Goal: Task Accomplishment & Management: Complete application form

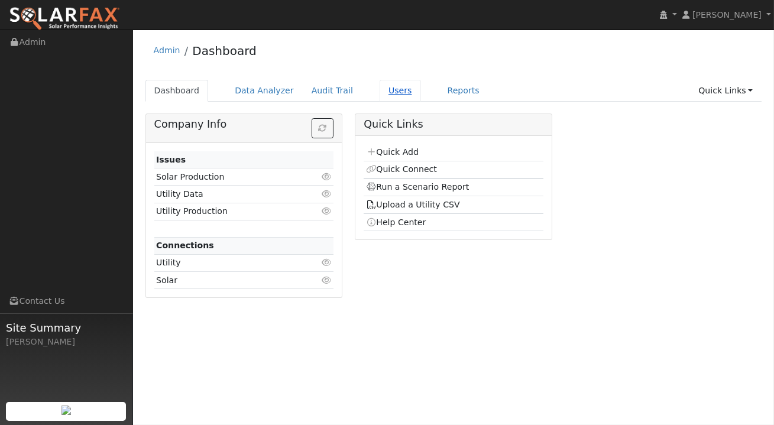
click at [379, 88] on link "Users" at bounding box center [399, 91] width 41 height 22
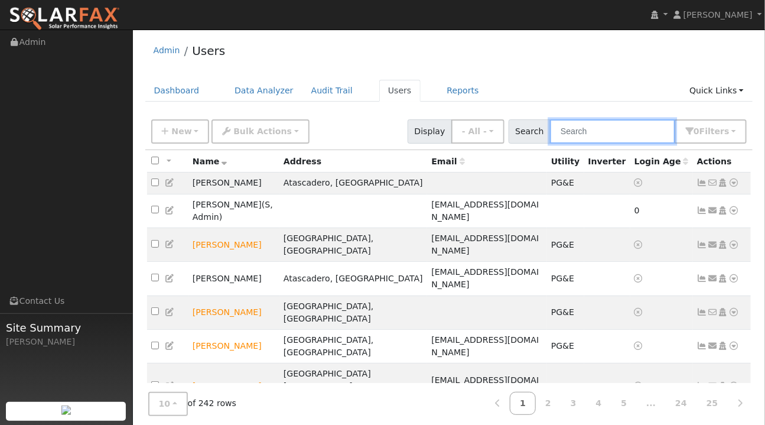
click at [577, 132] on input "text" at bounding box center [612, 131] width 125 height 24
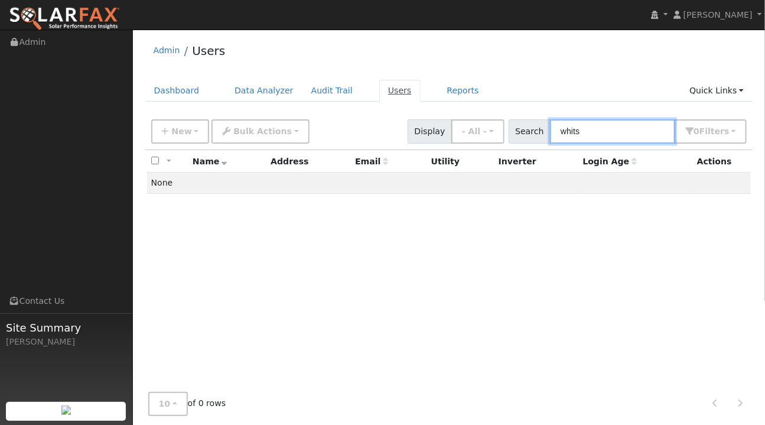
type input "whits"
click at [385, 95] on link "Users" at bounding box center [399, 91] width 41 height 22
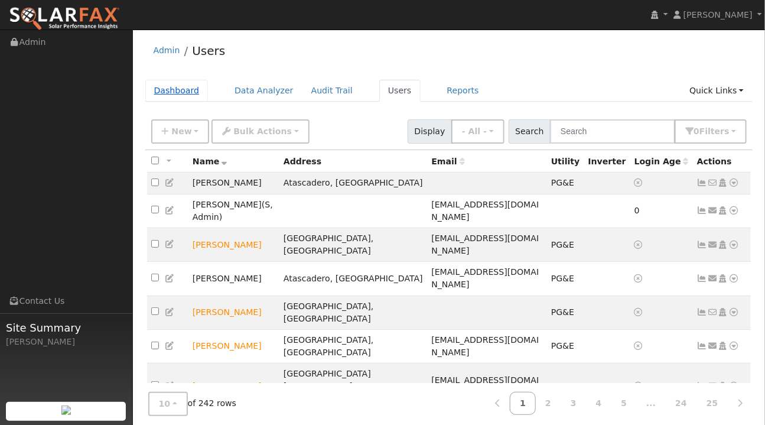
click at [181, 91] on link "Dashboard" at bounding box center [176, 91] width 63 height 22
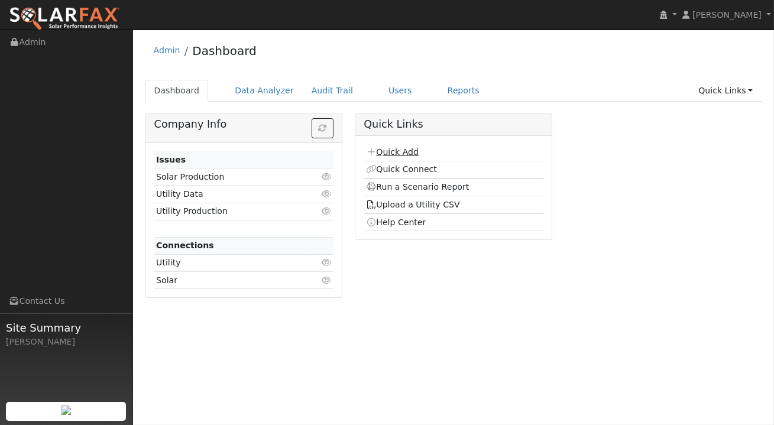
click at [402, 154] on link "Quick Add" at bounding box center [392, 151] width 53 height 9
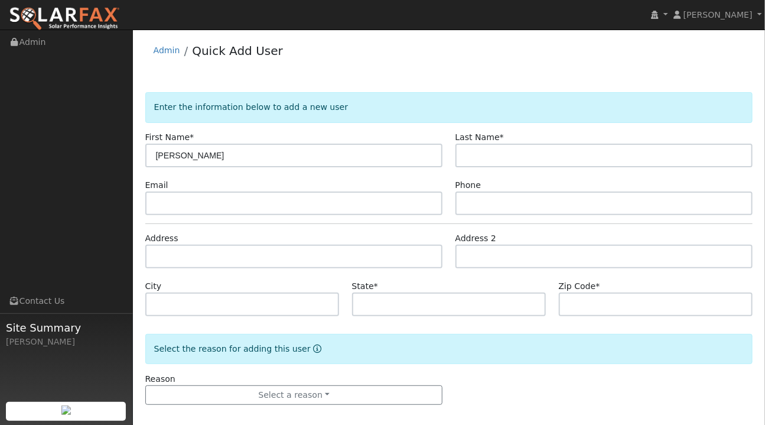
type input "[PERSON_NAME]"
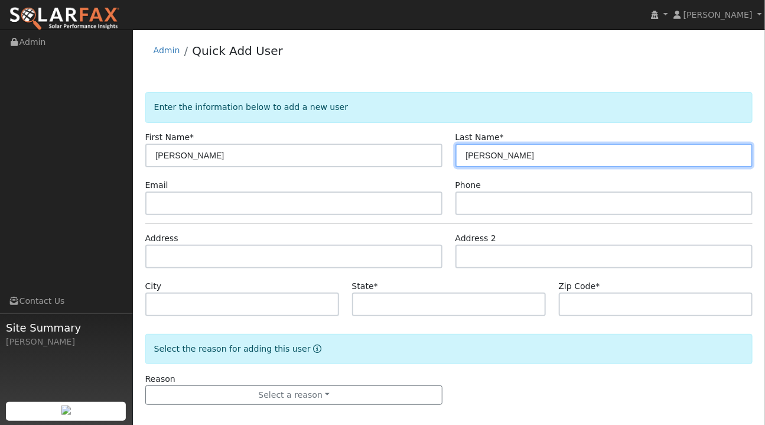
type input "[PERSON_NAME]"
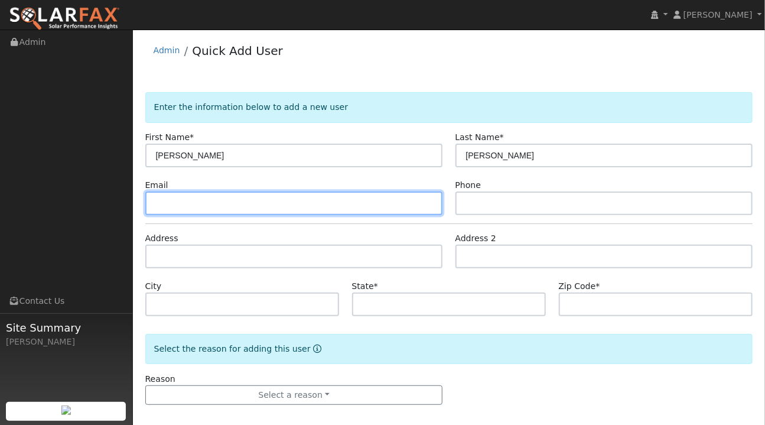
click at [171, 206] on input "text" at bounding box center [294, 203] width 298 height 24
paste input "11vinesojai@gmail.com"
type input "11vinesojai@gmail.com"
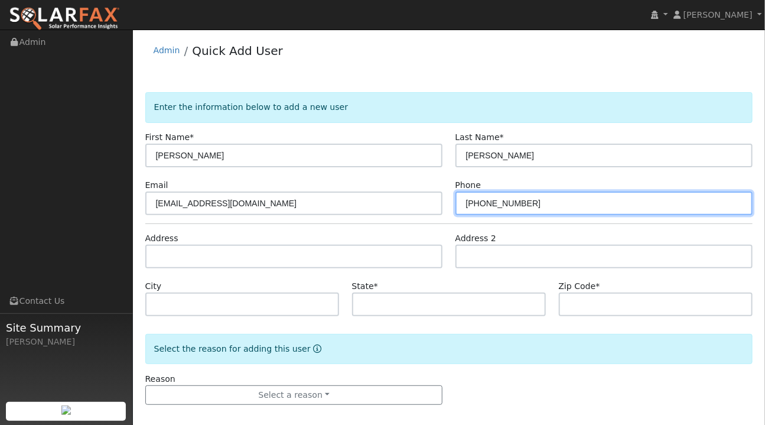
type input "973-452-7333"
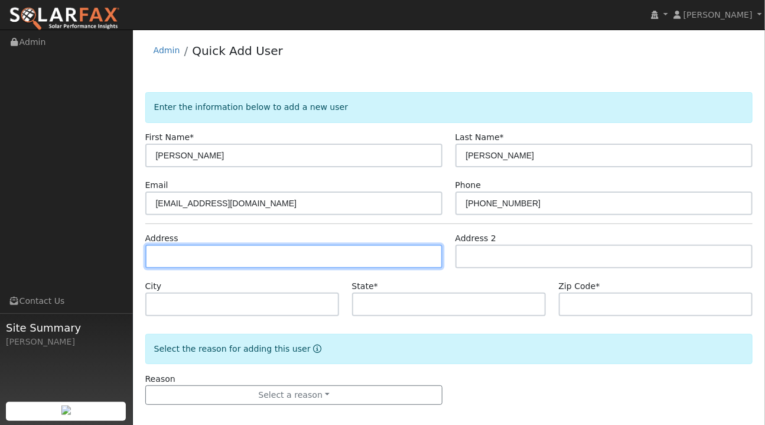
click at [181, 252] on input "text" at bounding box center [294, 257] width 298 height 24
paste input "2299 Flora St, San Luis Obispo, CA, USA"
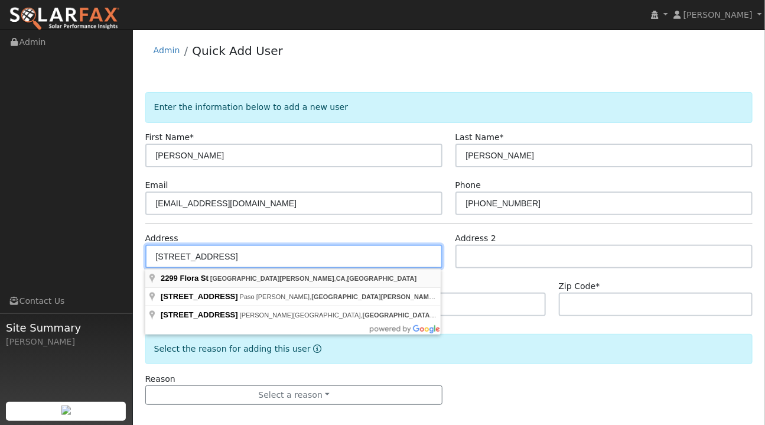
type input "2299 Flora Street"
type input "San Luis Obispo"
type input "CA"
type input "93401"
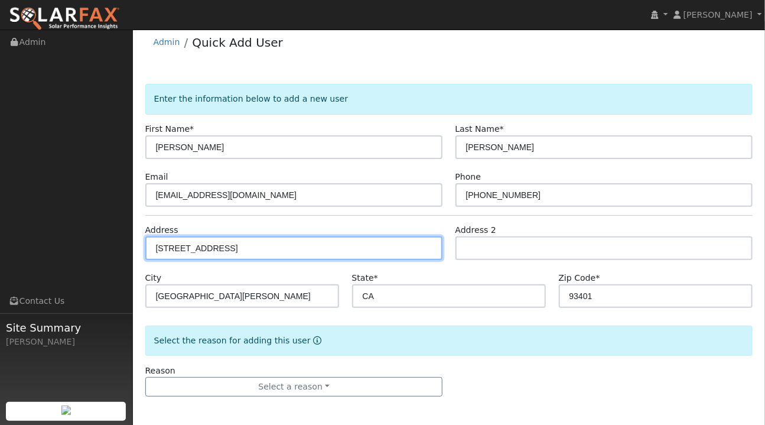
scroll to position [9, 0]
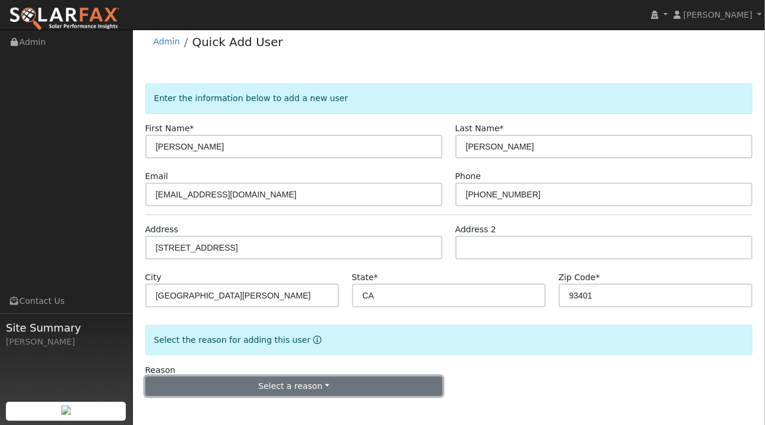
click at [311, 383] on button "Select a reason" at bounding box center [294, 386] width 298 height 20
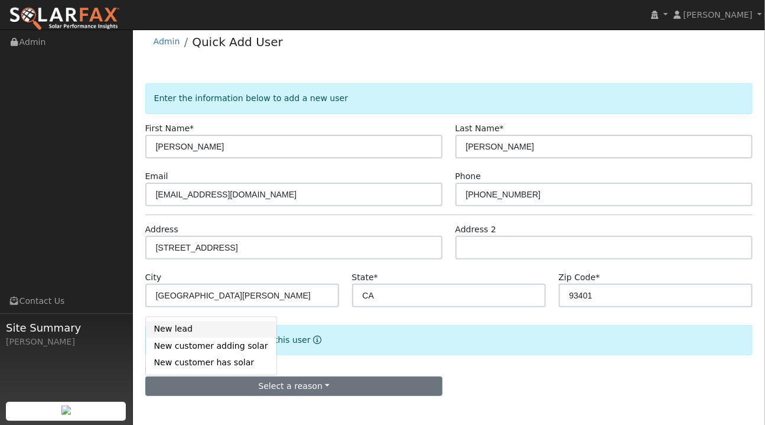
click at [191, 326] on link "New lead" at bounding box center [211, 329] width 131 height 17
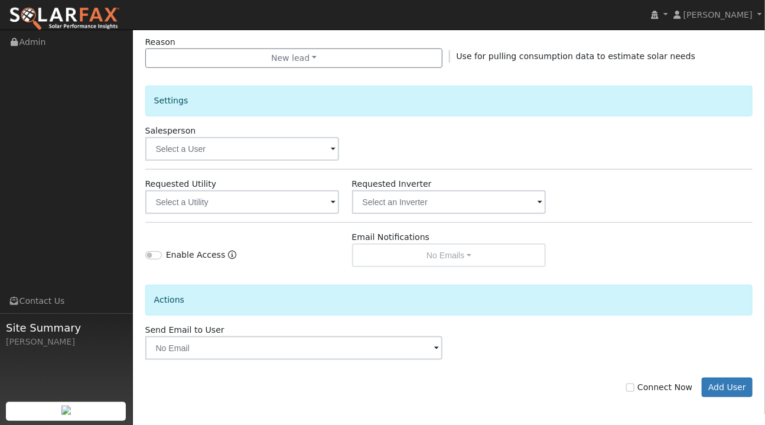
scroll to position [338, 0]
click at [635, 383] on input "Connect Now" at bounding box center [630, 386] width 8 height 8
checkbox input "true"
click at [731, 386] on button "Add User" at bounding box center [727, 386] width 51 height 20
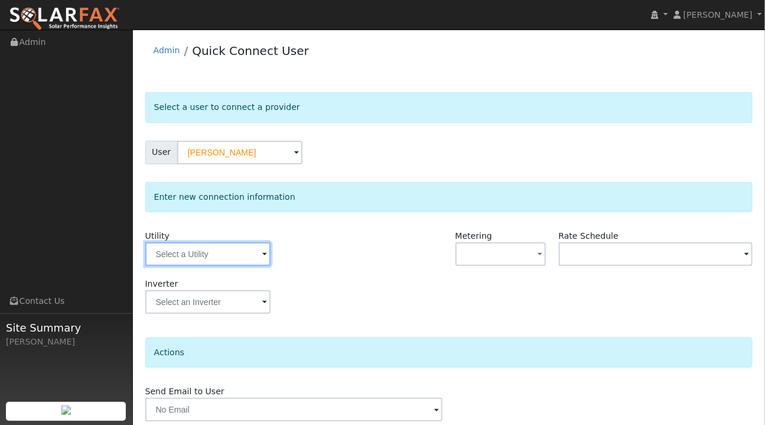
click at [256, 261] on input "text" at bounding box center [207, 254] width 125 height 24
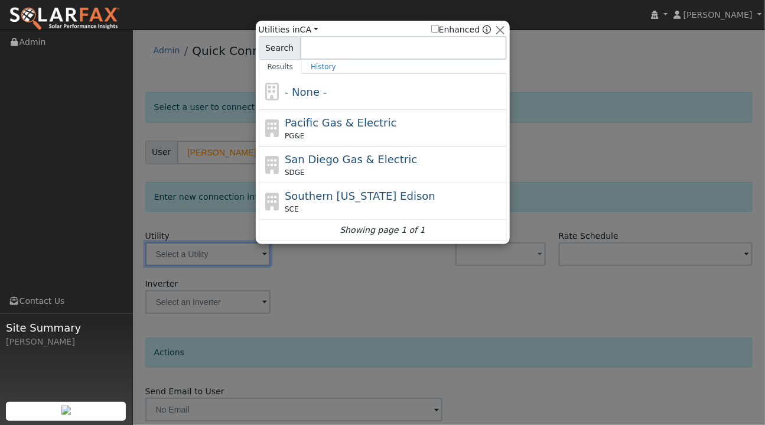
click at [322, 129] on div "Pacific Gas & Electric PG&E" at bounding box center [394, 128] width 219 height 27
type input "PG&E"
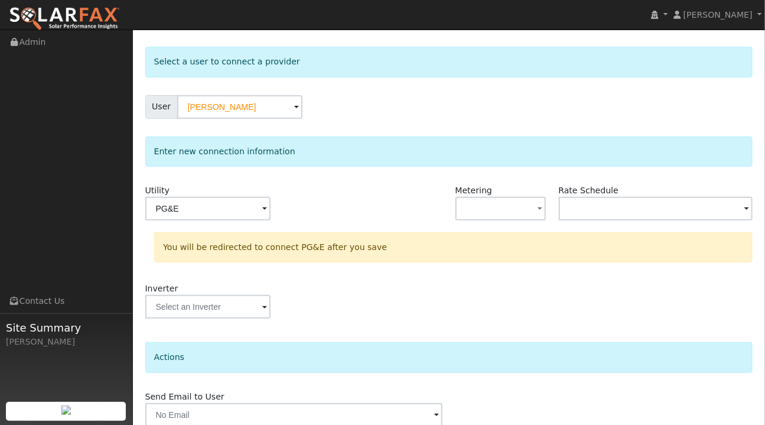
scroll to position [96, 0]
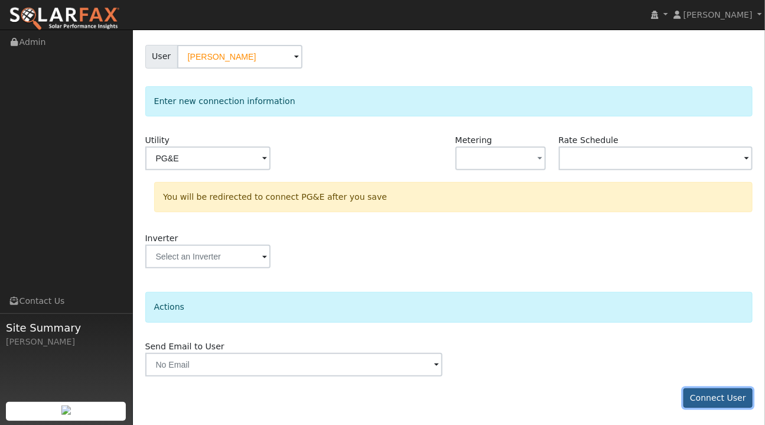
click at [722, 399] on button "Connect User" at bounding box center [719, 398] width 70 height 20
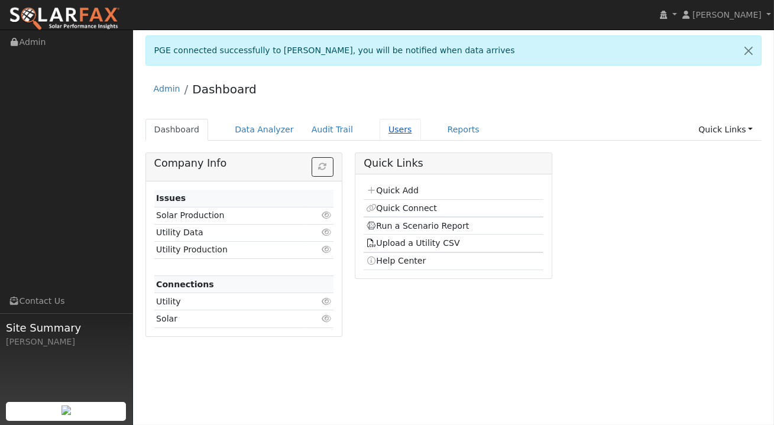
click at [384, 136] on link "Users" at bounding box center [399, 130] width 41 height 22
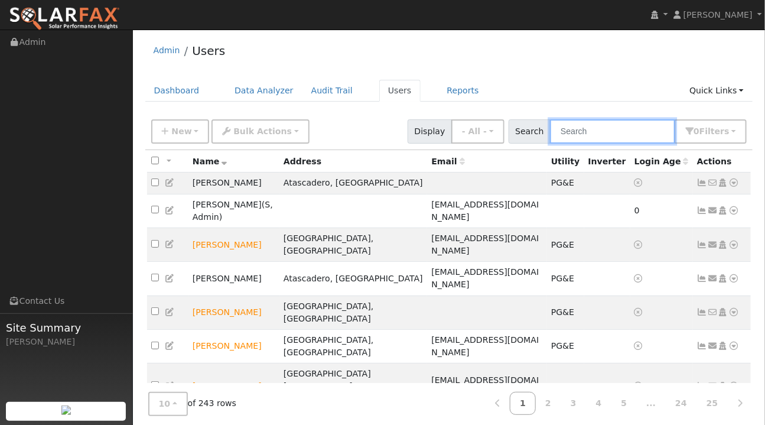
click at [590, 135] on input "text" at bounding box center [612, 131] width 125 height 24
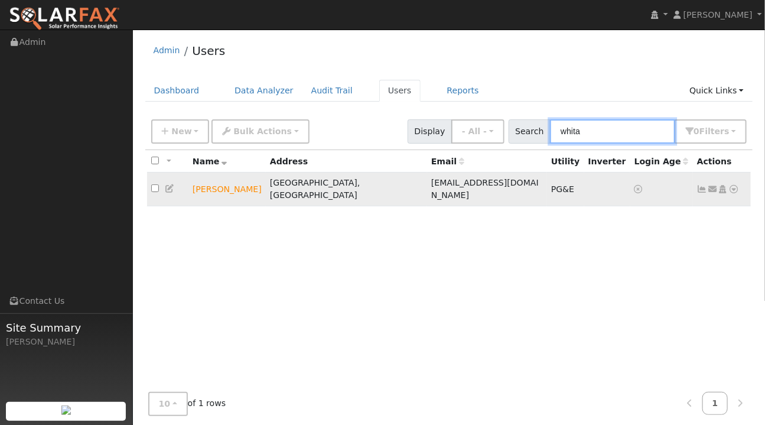
type input "whita"
drag, startPoint x: 735, startPoint y: 184, endPoint x: 728, endPoint y: 193, distance: 10.9
click at [733, 185] on icon at bounding box center [734, 189] width 11 height 8
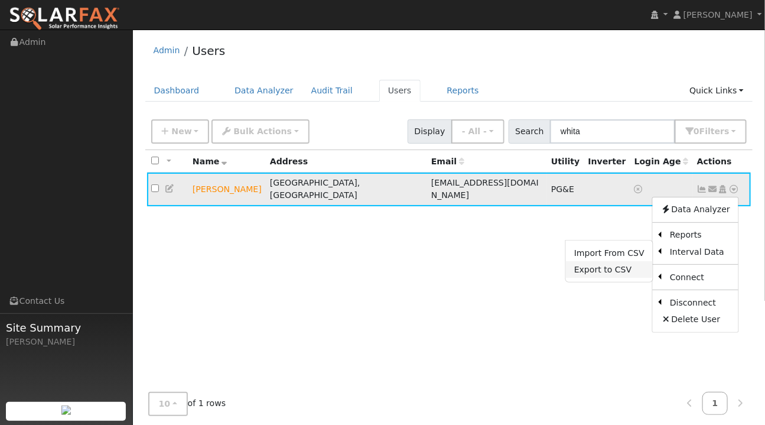
click at [611, 263] on link "Export to CSV" at bounding box center [609, 269] width 87 height 17
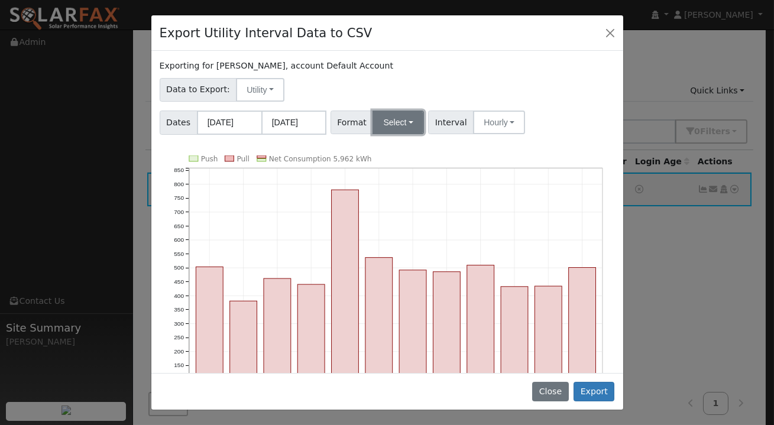
click at [405, 126] on button "Select" at bounding box center [397, 123] width 51 height 24
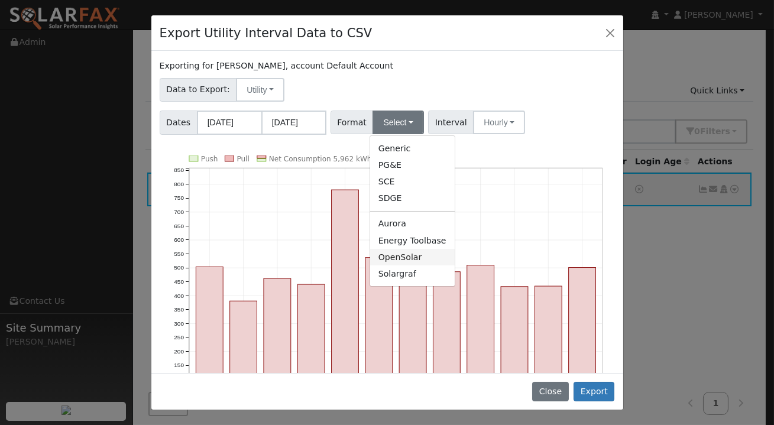
click at [399, 262] on link "OpenSolar" at bounding box center [412, 257] width 85 height 17
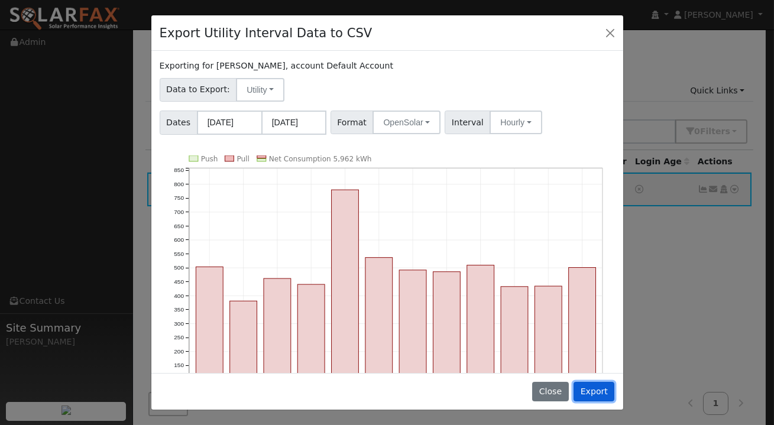
click at [595, 389] on button "Export" at bounding box center [593, 392] width 41 height 20
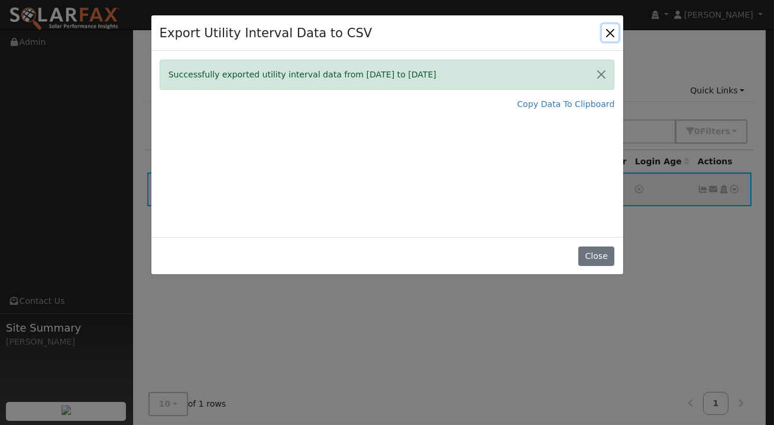
click at [608, 31] on button "Close" at bounding box center [610, 32] width 17 height 17
